Goal: Task Accomplishment & Management: Complete application form

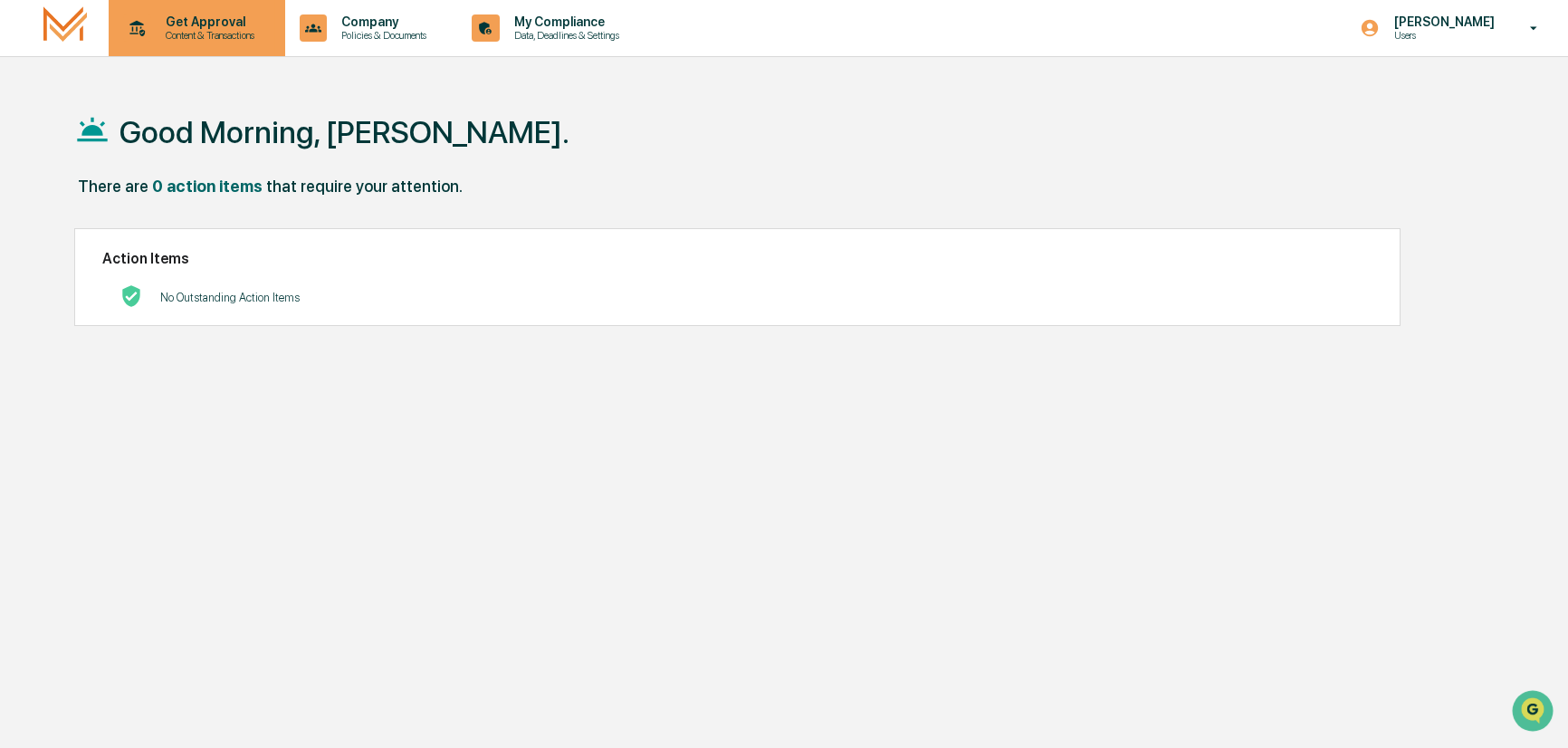
click at [186, 18] on p "Get Approval" at bounding box center [207, 21] width 112 height 14
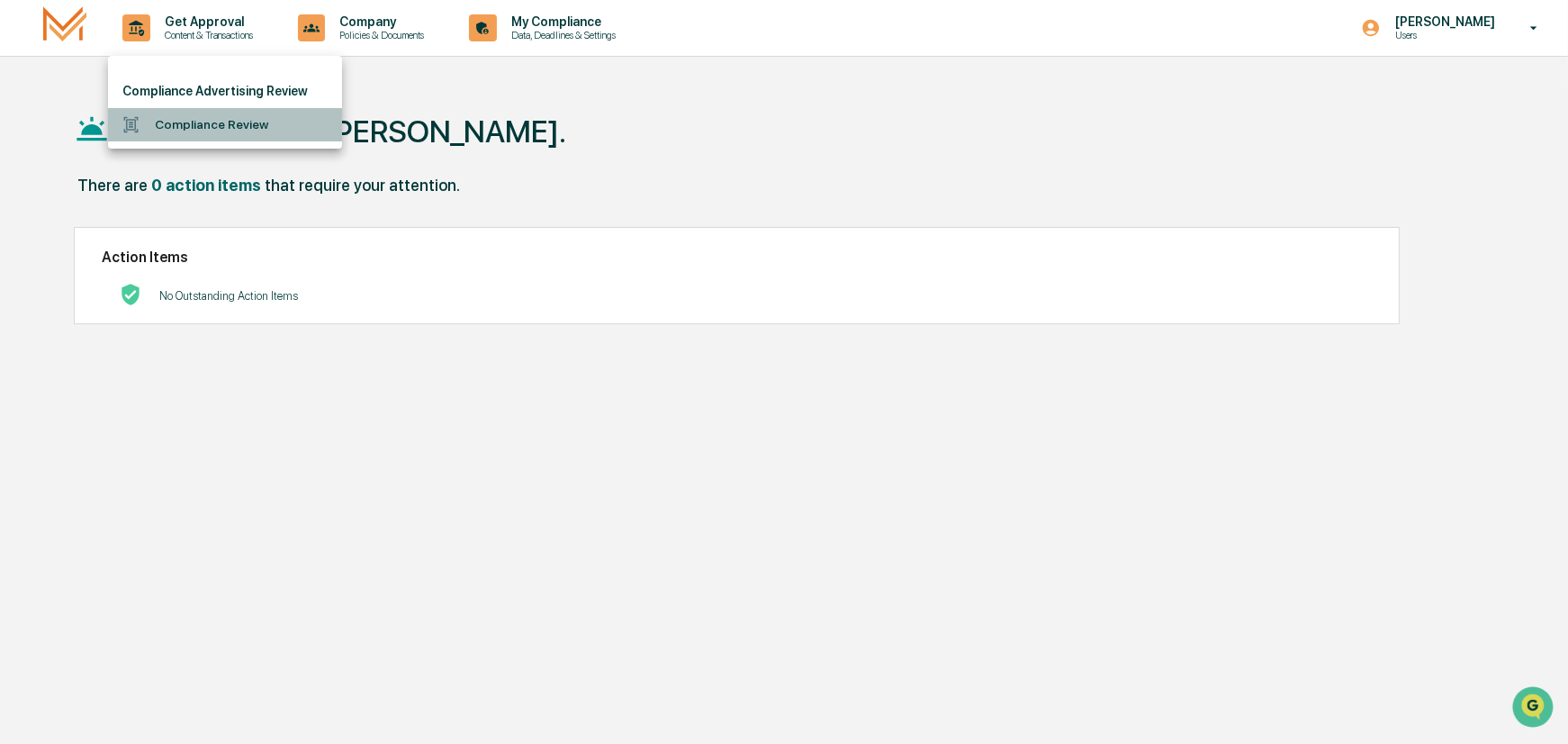
click at [188, 122] on li "Compliance Review" at bounding box center [224, 124] width 234 height 33
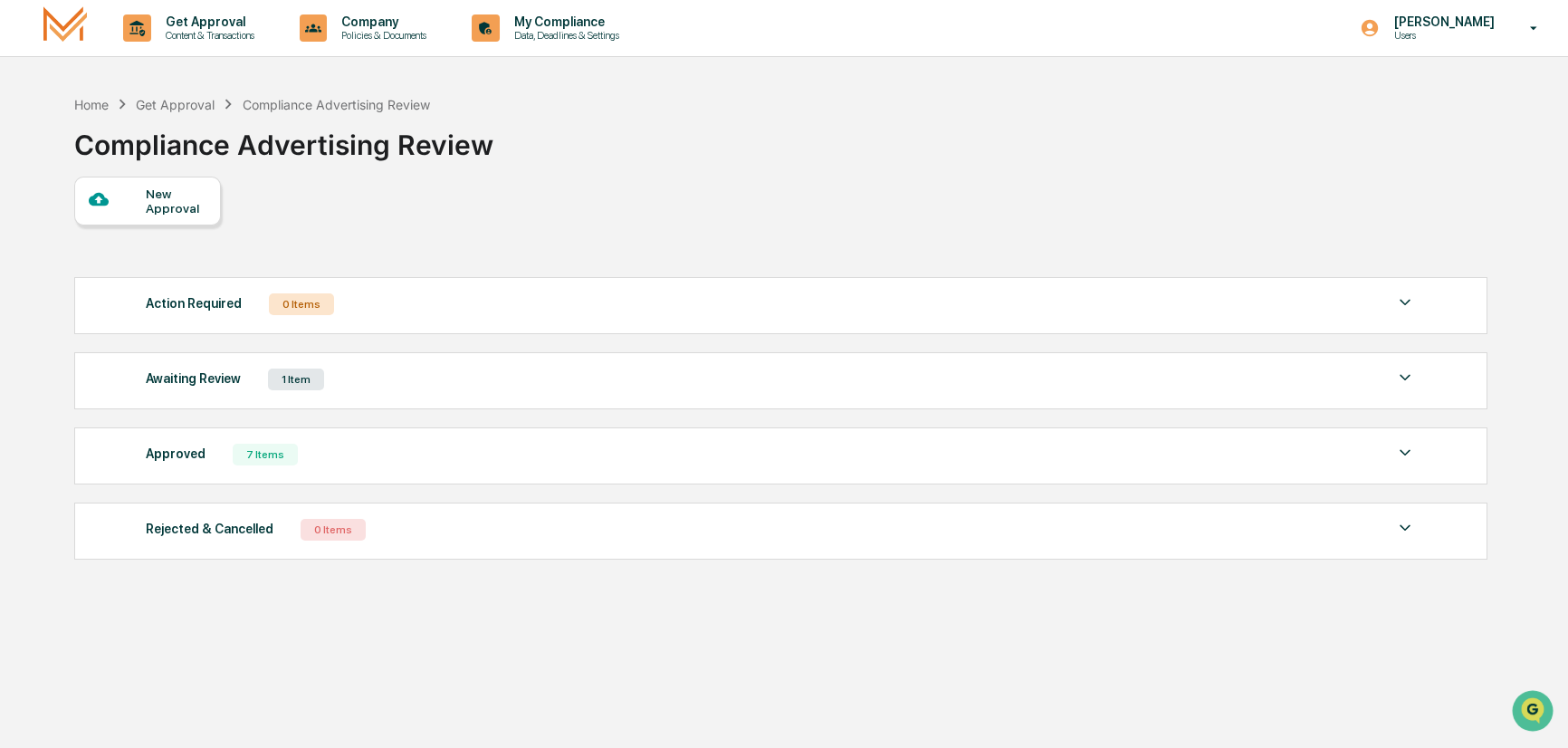
click at [186, 208] on div "New Approval" at bounding box center [176, 201] width 61 height 29
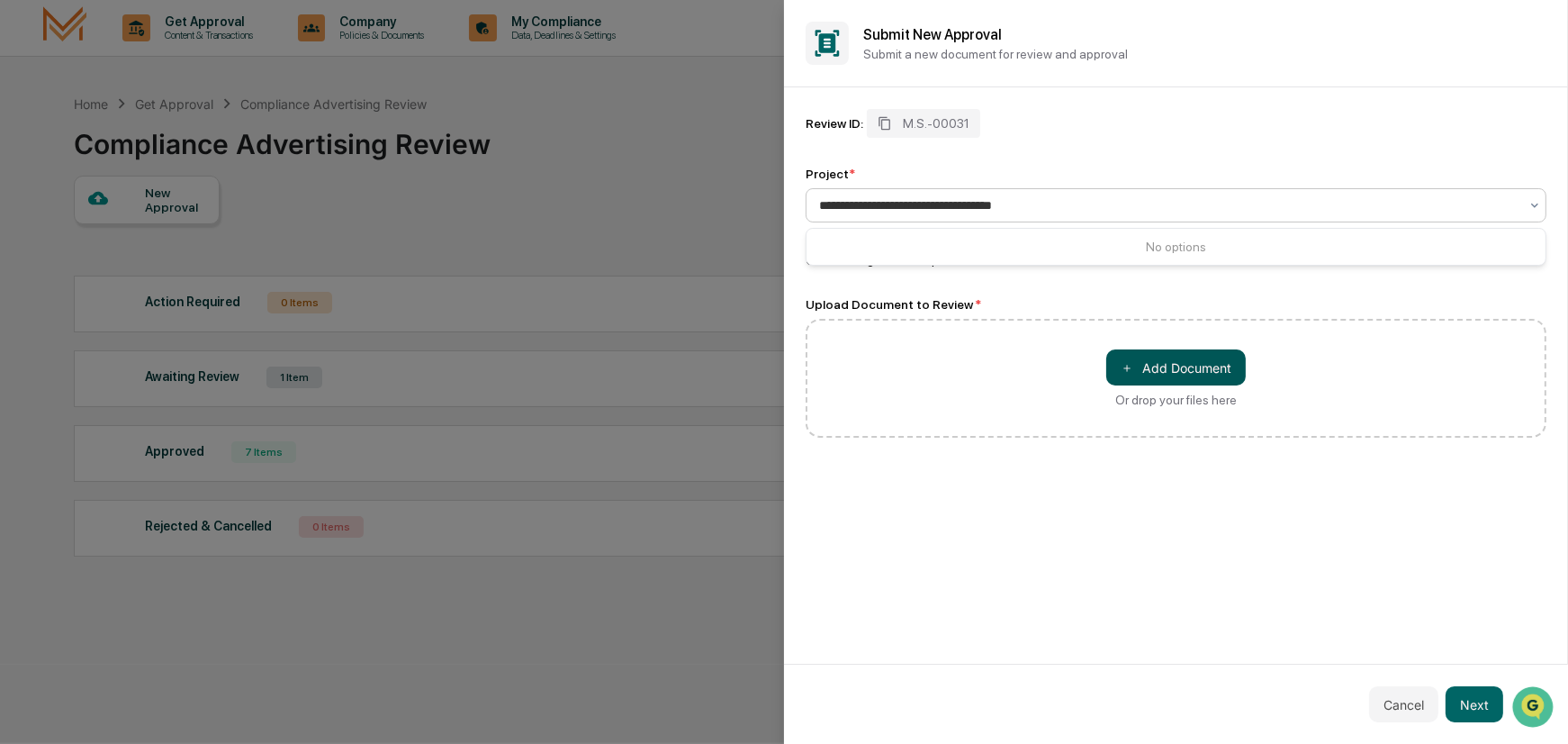
type input "**********"
click at [1188, 362] on button "＋ Add Document" at bounding box center [1175, 367] width 139 height 36
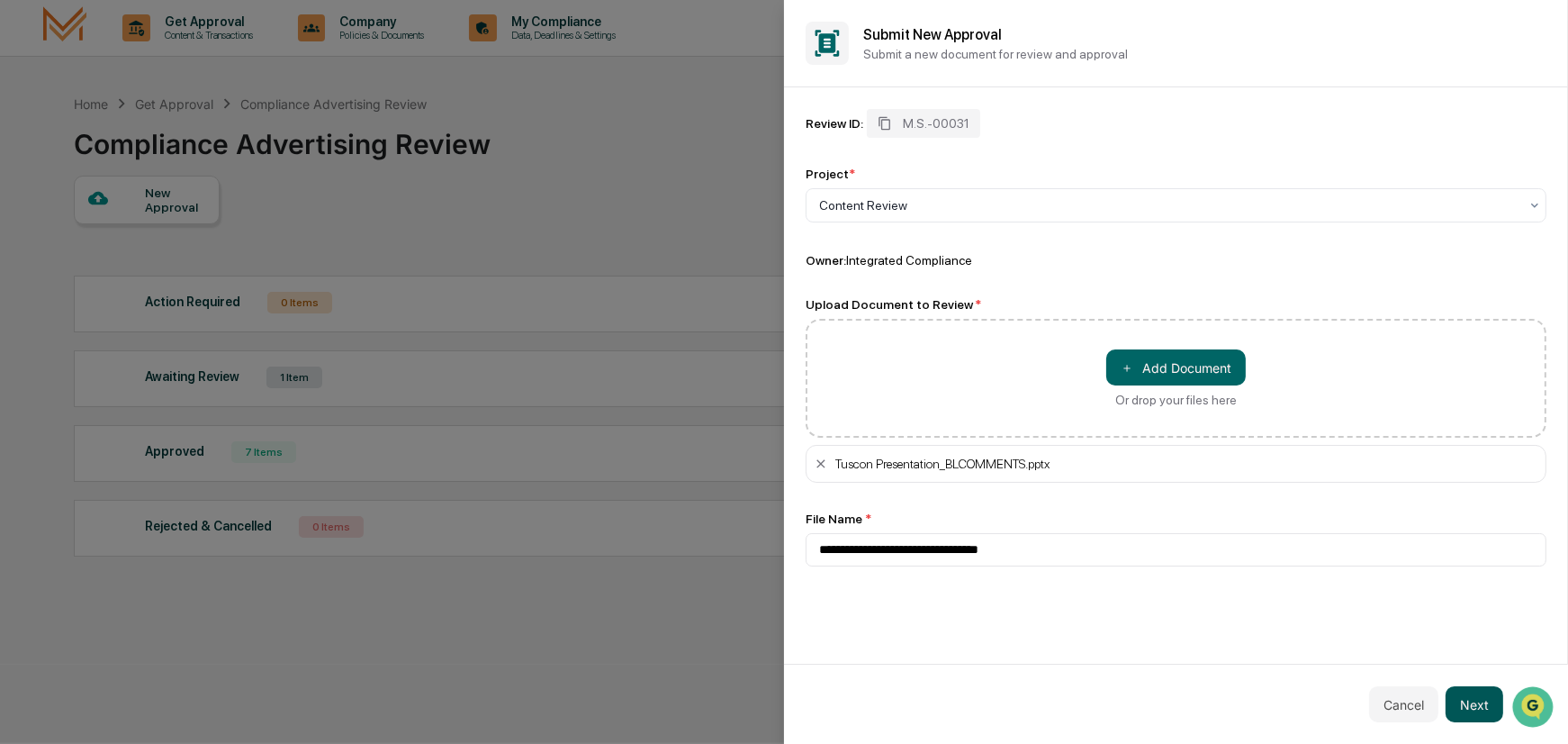
click at [1485, 705] on button "Next" at bounding box center [1474, 704] width 58 height 36
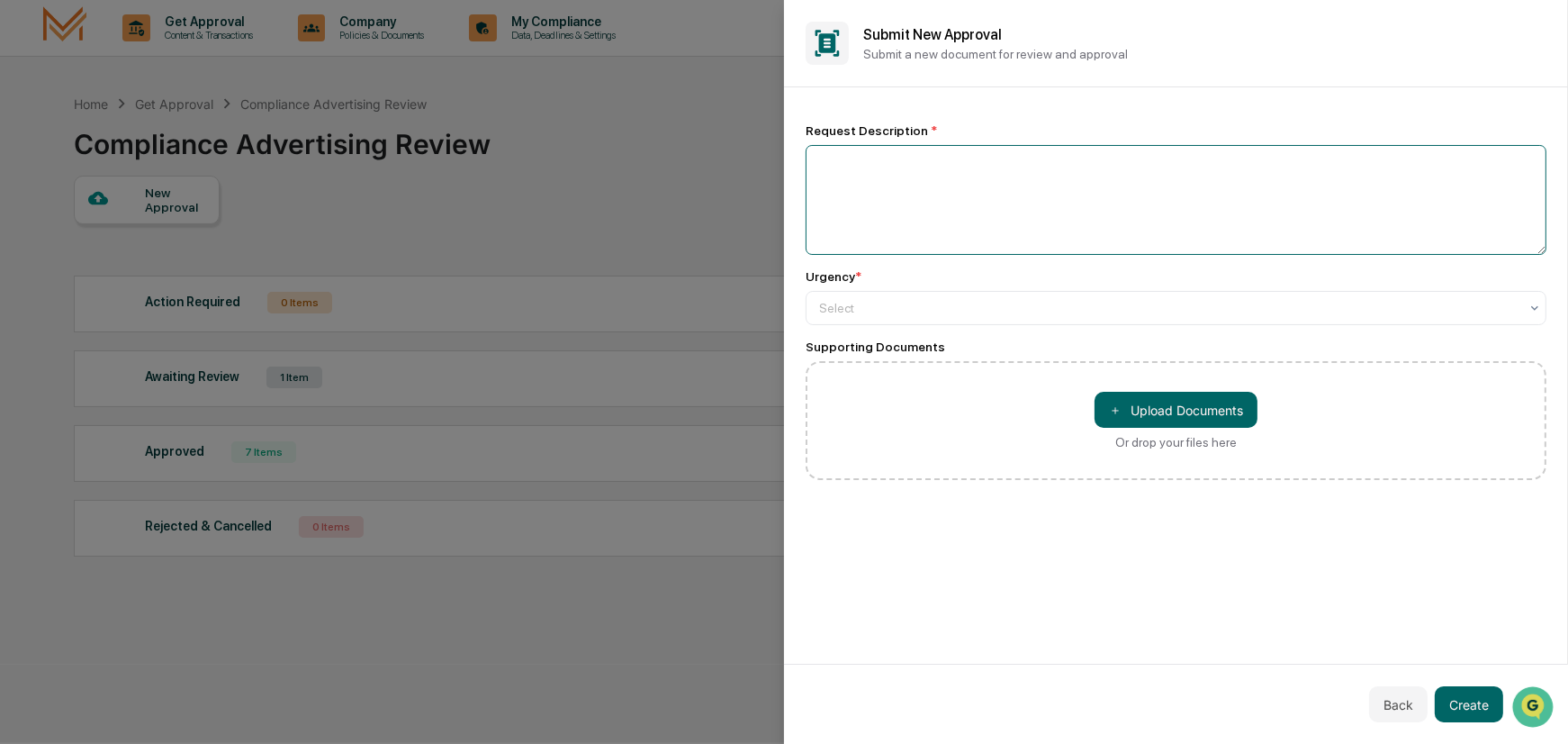
click at [902, 180] on textarea at bounding box center [1176, 200] width 741 height 110
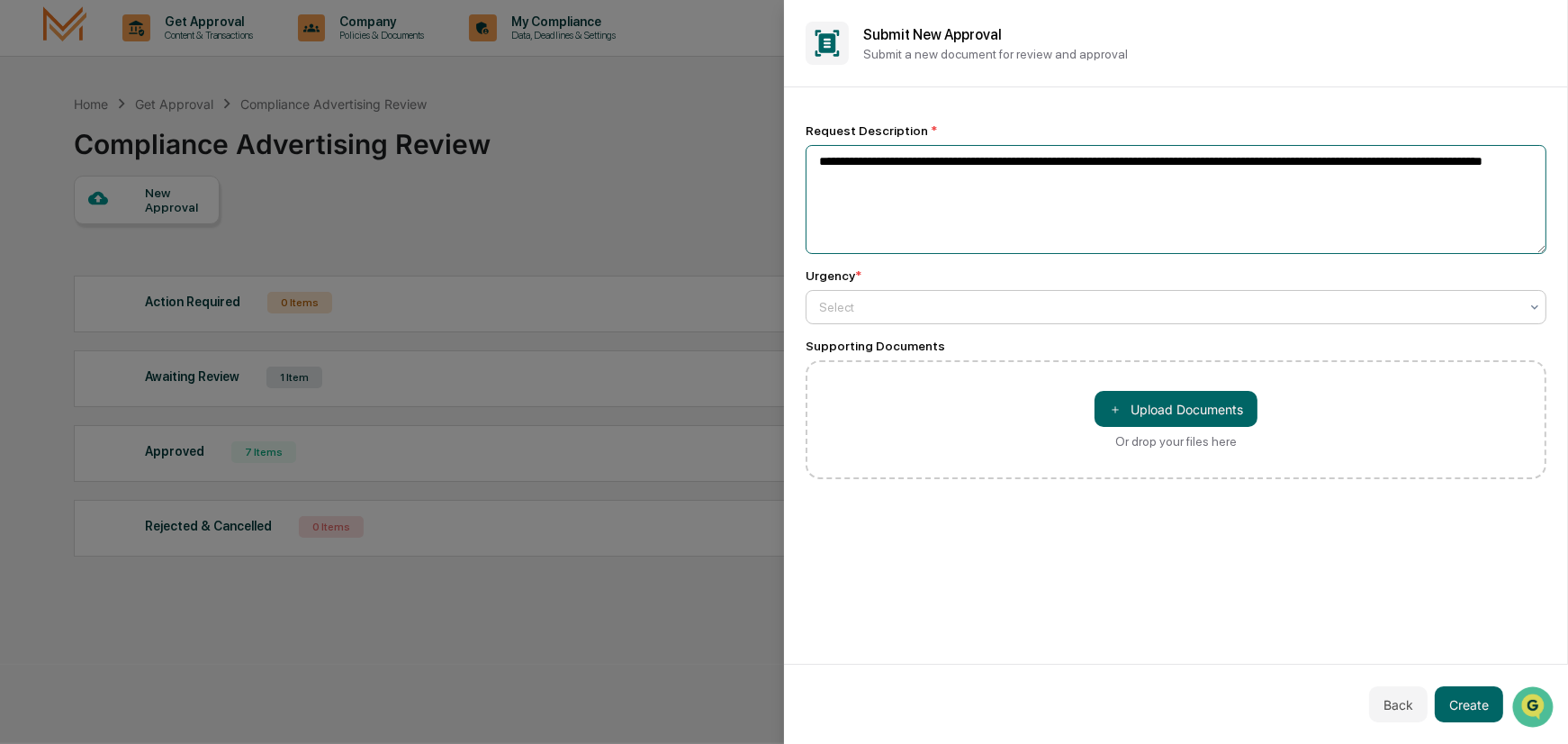
type textarea "**********"
click at [963, 308] on div at bounding box center [1169, 307] width 699 height 18
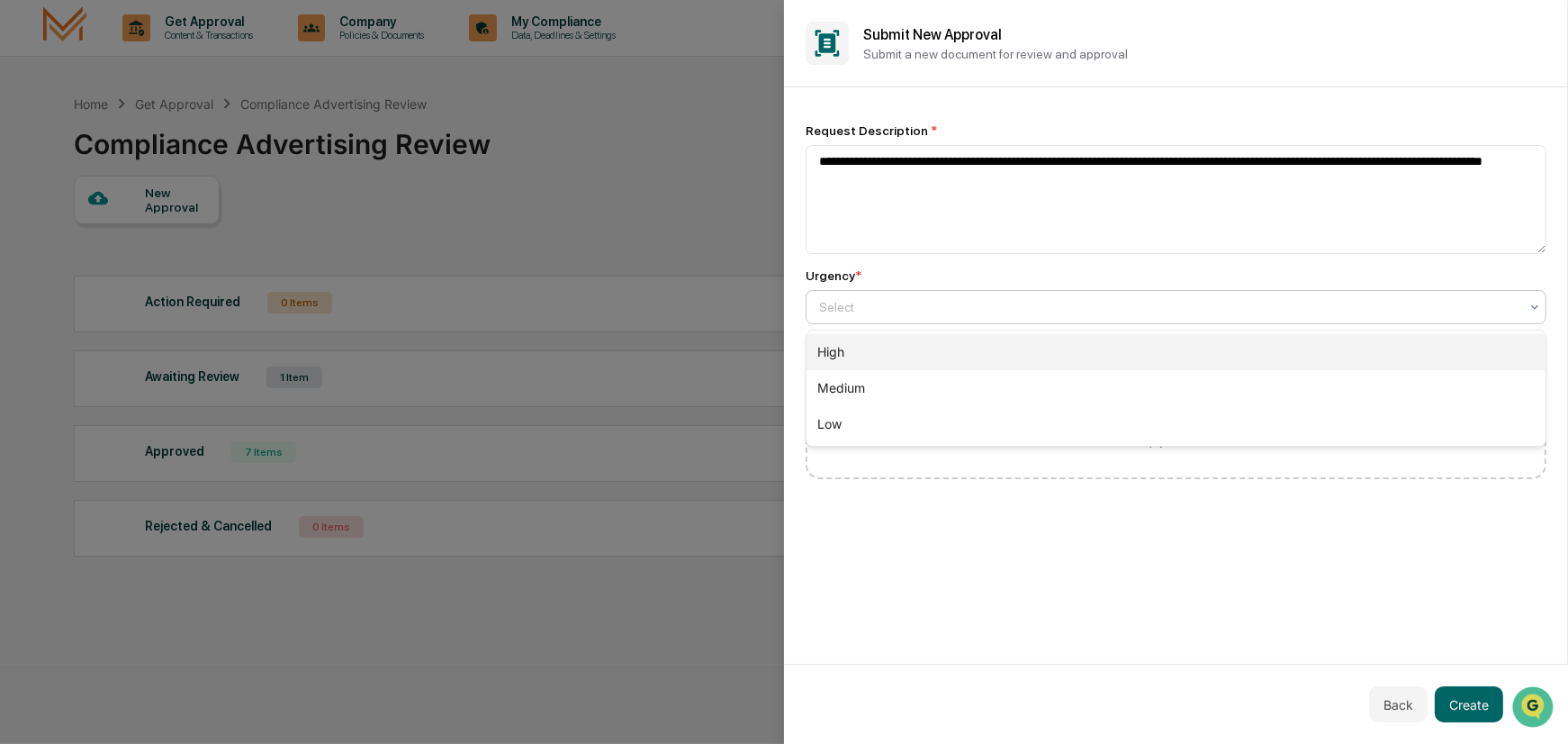
click at [852, 353] on div "High" at bounding box center [1175, 352] width 739 height 36
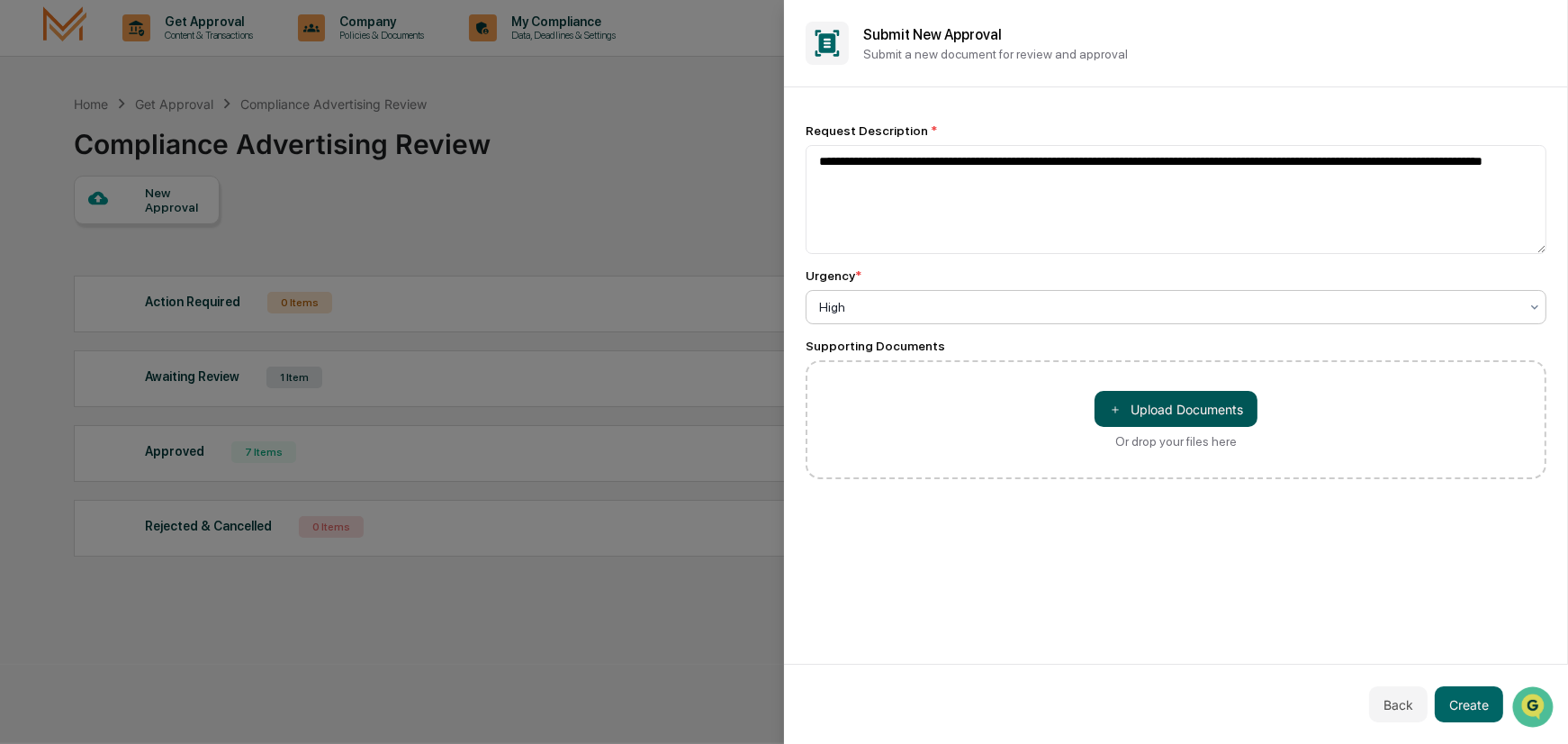
click at [1166, 402] on button "＋ Upload Documents" at bounding box center [1176, 409] width 163 height 36
click at [1466, 710] on button "Create" at bounding box center [1470, 704] width 68 height 36
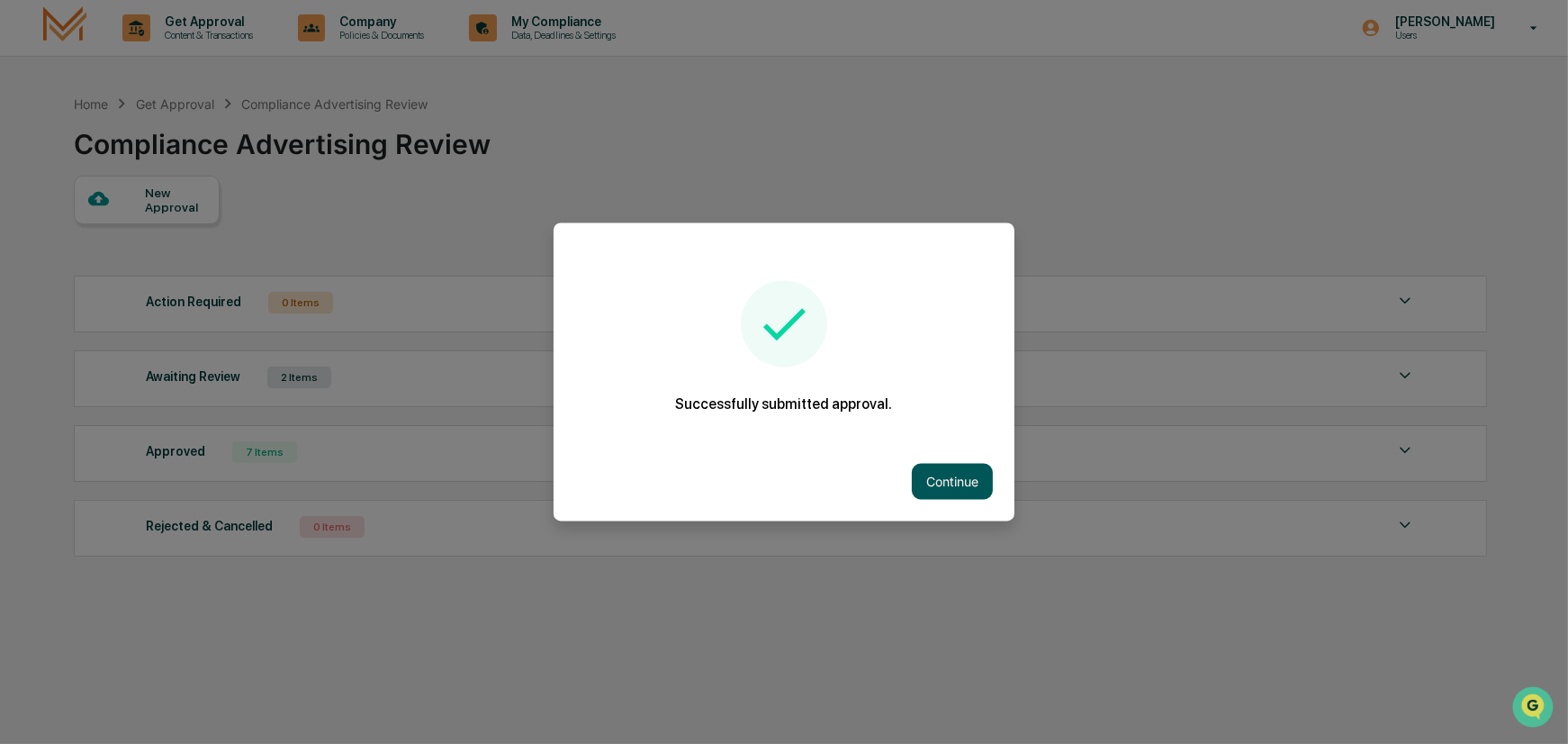
click at [936, 479] on button "Continue" at bounding box center [953, 482] width 81 height 36
